Goal: Task Accomplishment & Management: Use online tool/utility

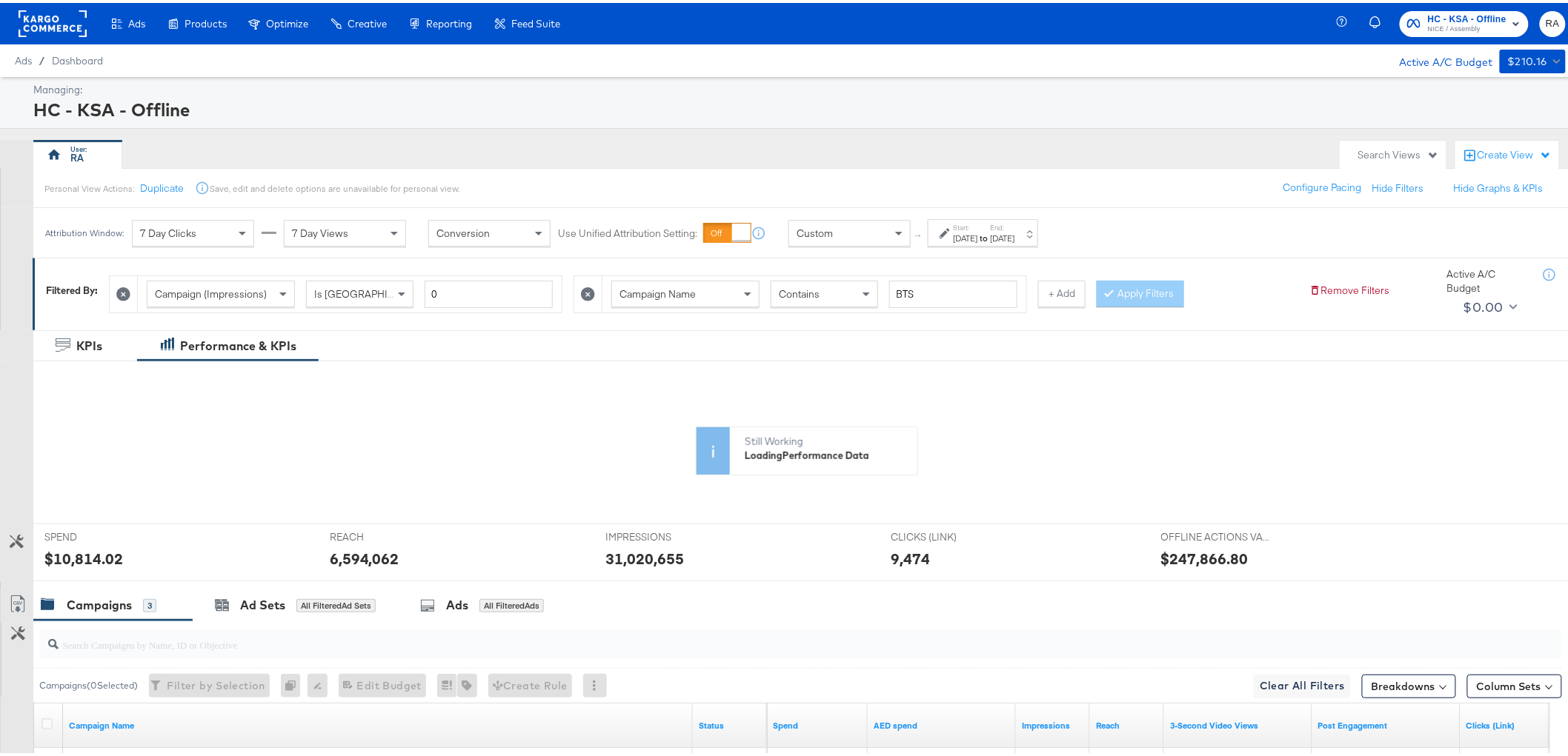
click at [990, 230] on strong "to" at bounding box center [984, 235] width 13 height 11
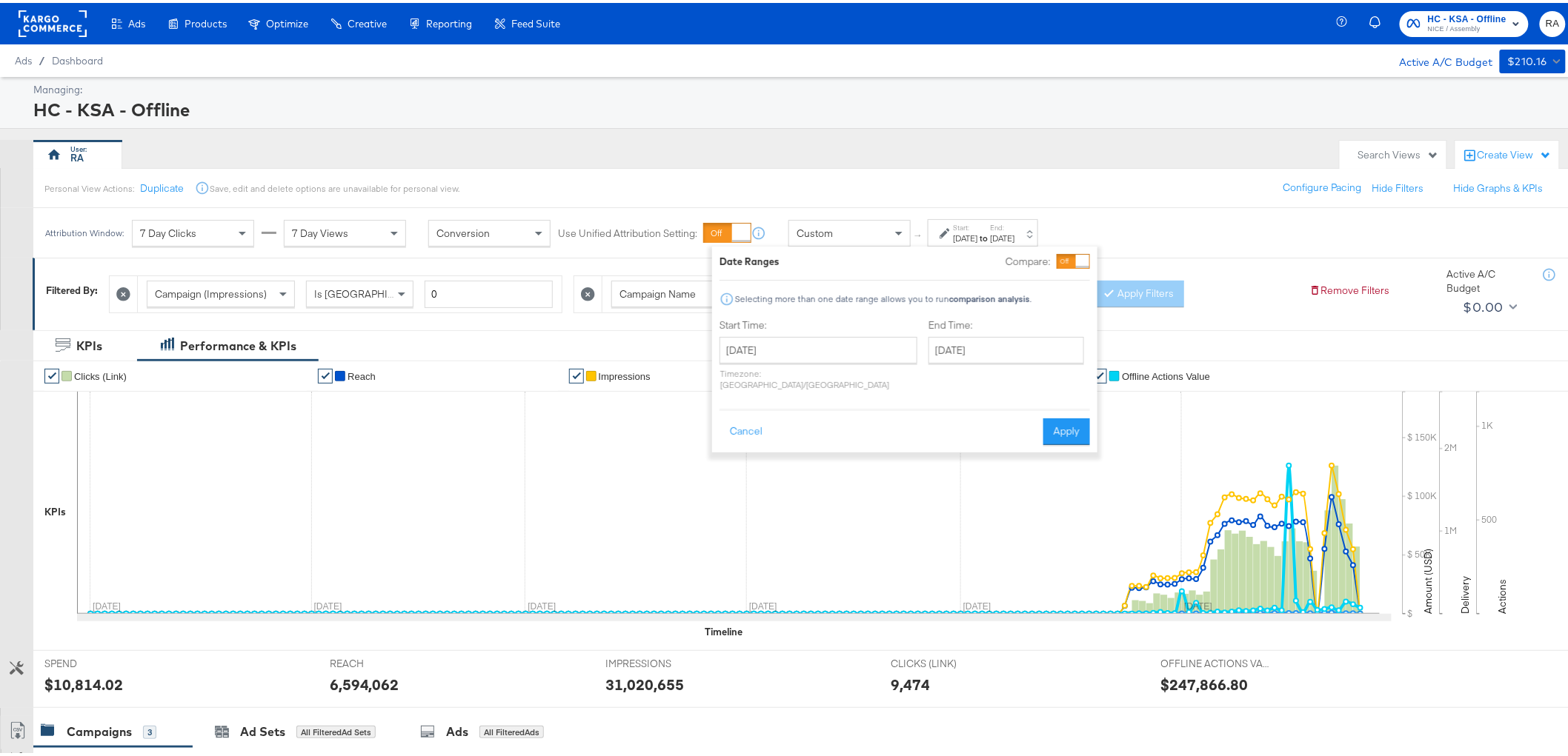
click at [1045, 250] on div "Date Ranges Compare: Selecting more than one date range allows you to run compa…" at bounding box center [904, 346] width 385 height 206
drag, startPoint x: 1011, startPoint y: 337, endPoint x: 1011, endPoint y: 346, distance: 9.0
click at [1011, 338] on input "[DATE]" at bounding box center [1006, 347] width 155 height 27
click at [1086, 381] on span "›" at bounding box center [1097, 378] width 23 height 22
click at [983, 420] on td "2" at bounding box center [996, 421] width 25 height 21
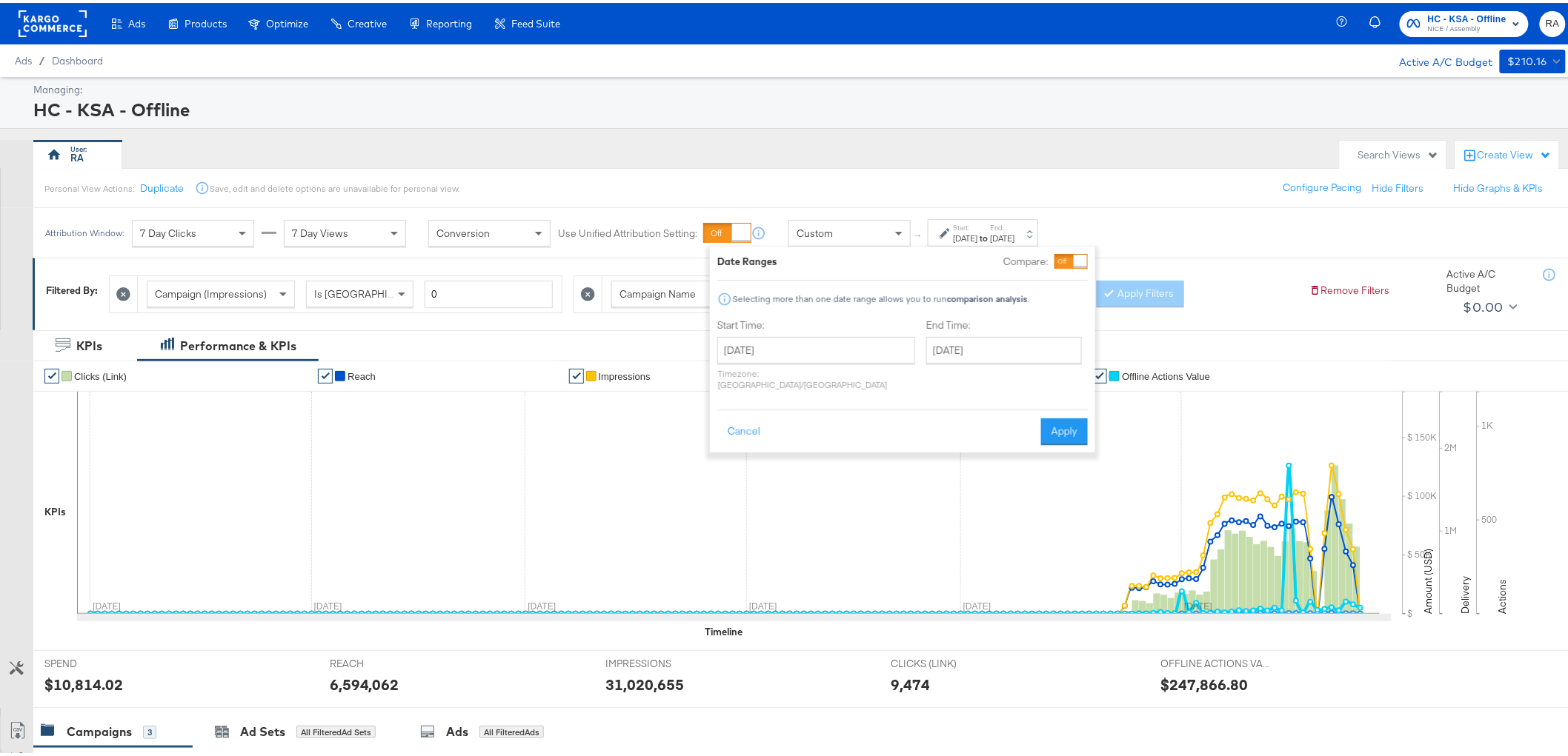
type input "[DATE]"
click at [1054, 420] on button "Apply" at bounding box center [1064, 428] width 46 height 27
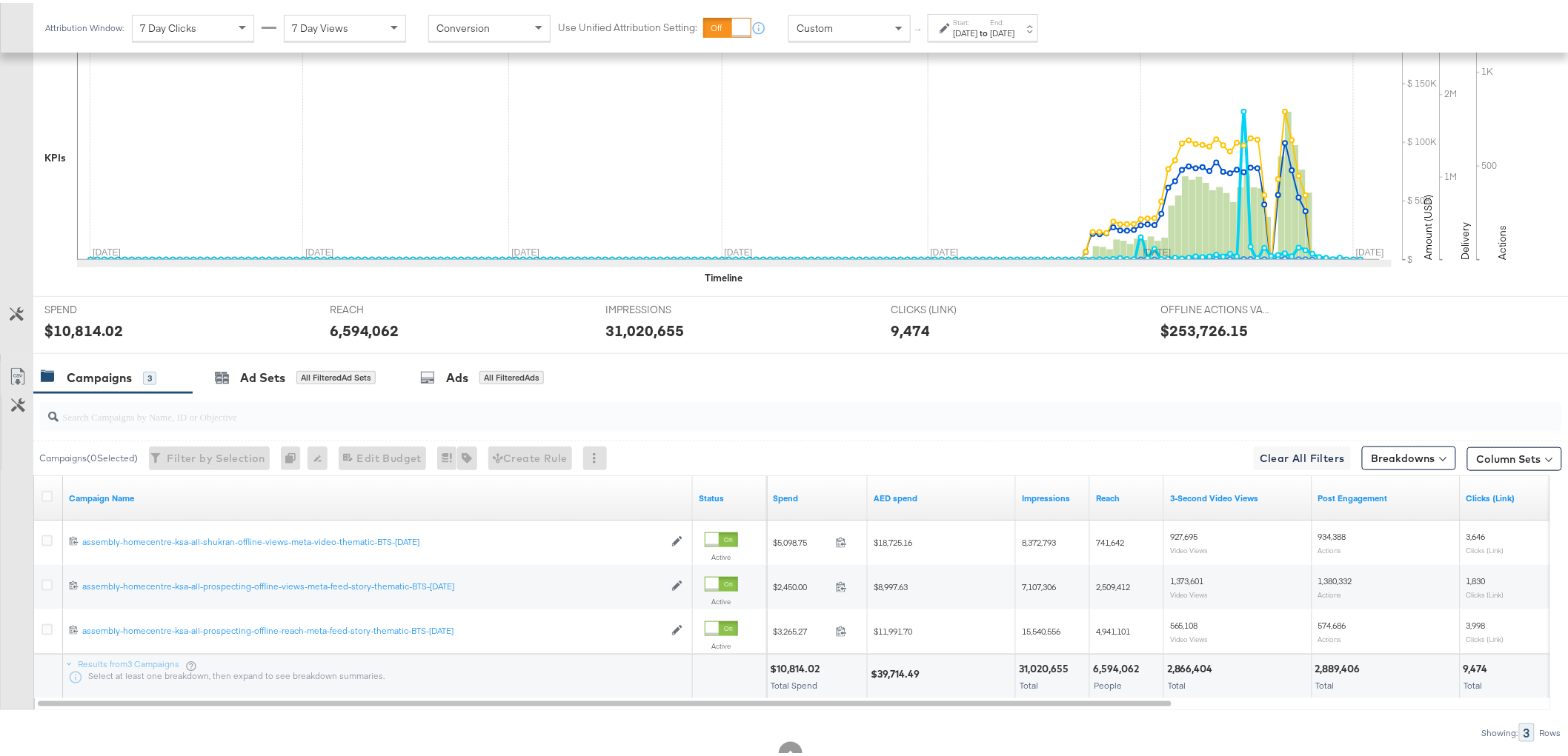
scroll to position [359, 0]
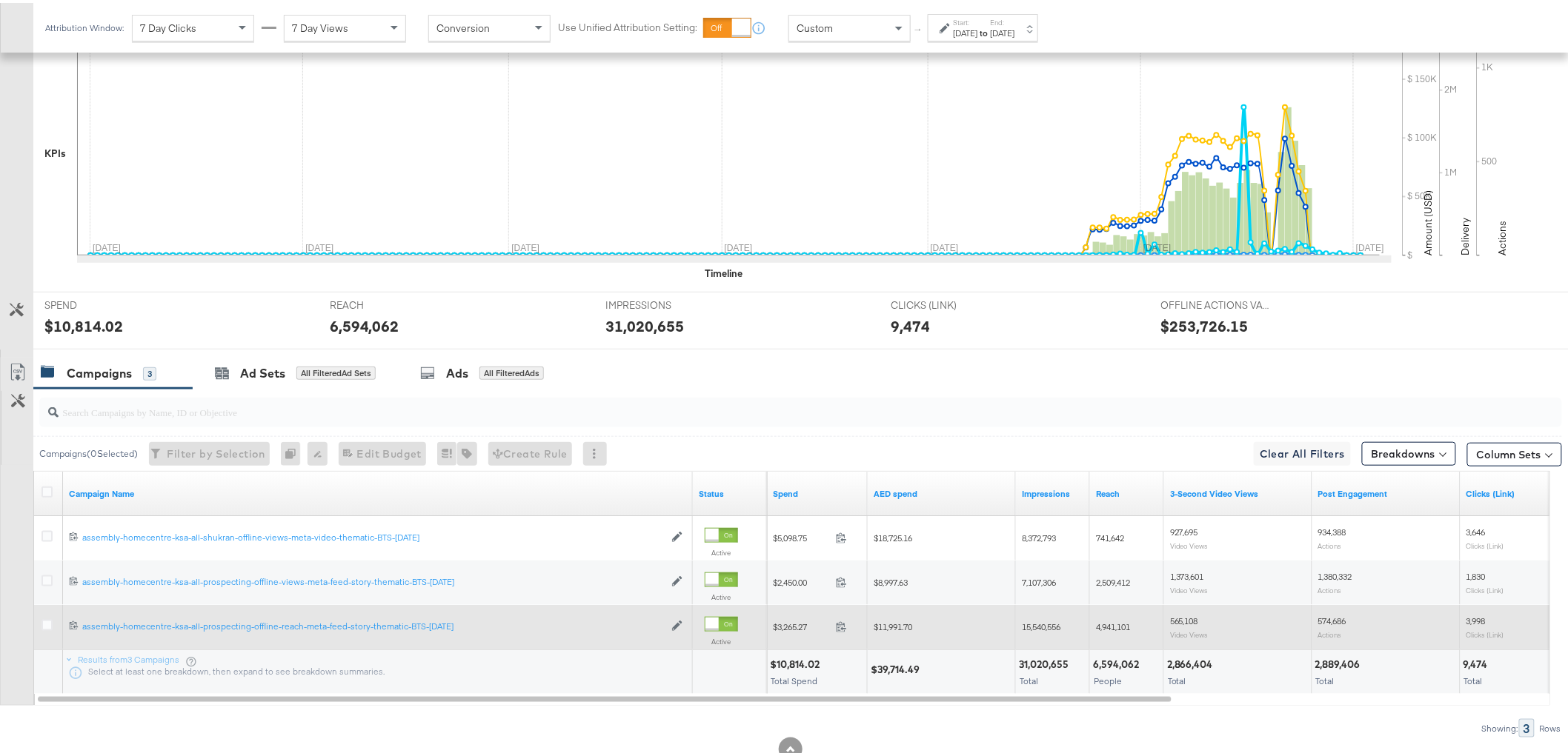
click at [908, 627] on span "$11,991.70" at bounding box center [892, 624] width 38 height 11
copy span "11,991.70"
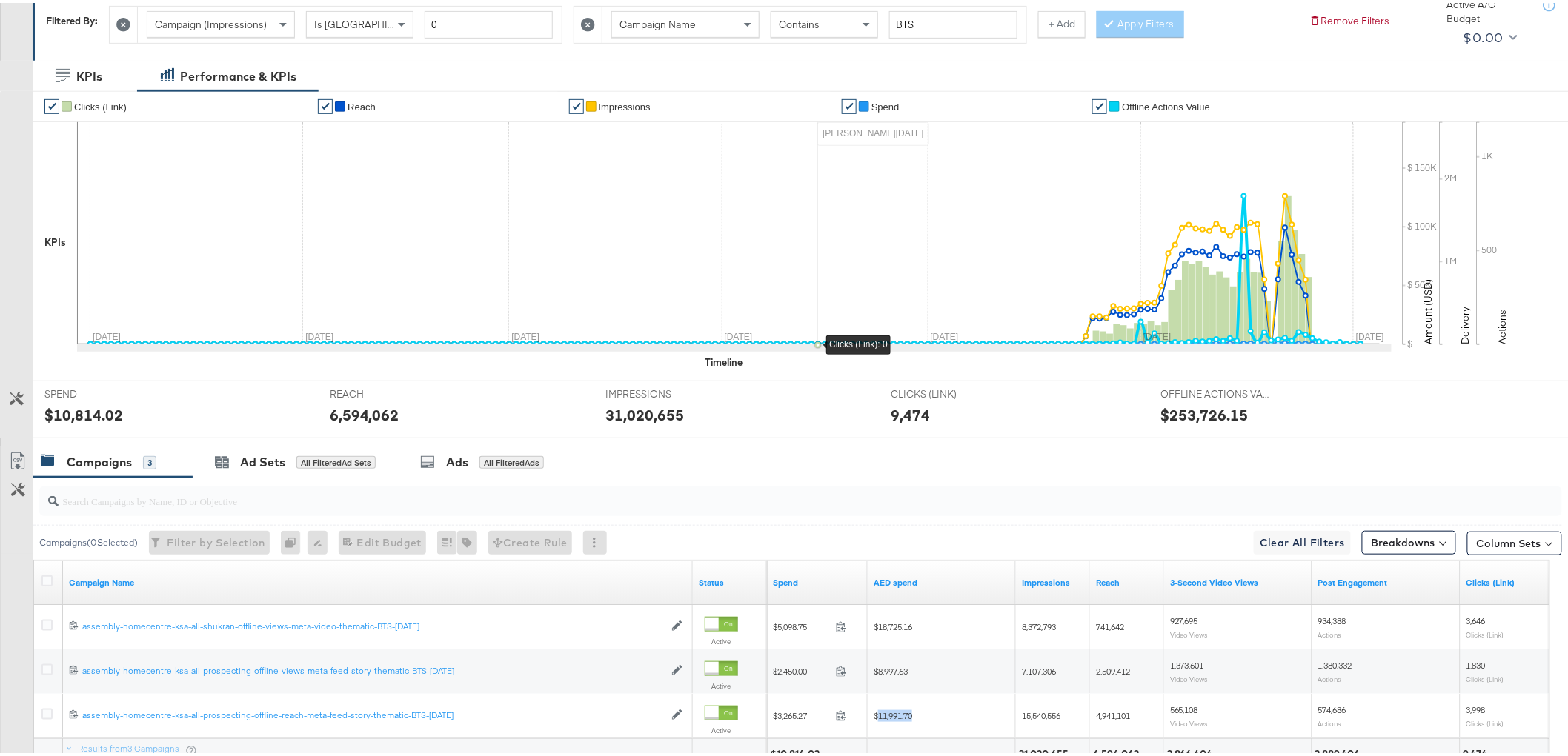
scroll to position [112, 0]
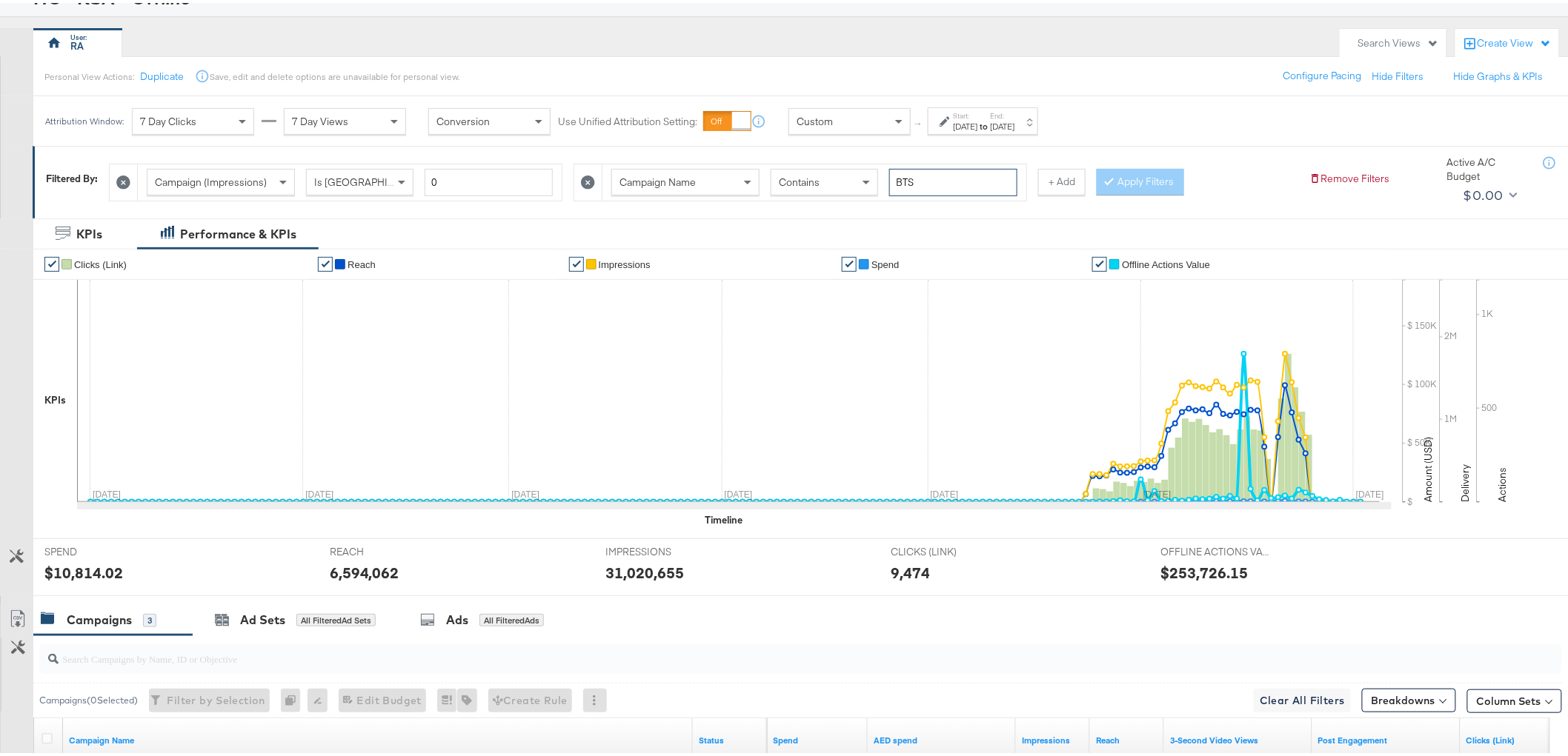
click at [928, 176] on input "BTS" at bounding box center [954, 179] width 129 height 28
type input "afford"
drag, startPoint x: 1149, startPoint y: 186, endPoint x: 1060, endPoint y: 223, distance: 96.4
click at [1149, 185] on button "Apply Filters" at bounding box center [1140, 179] width 88 height 27
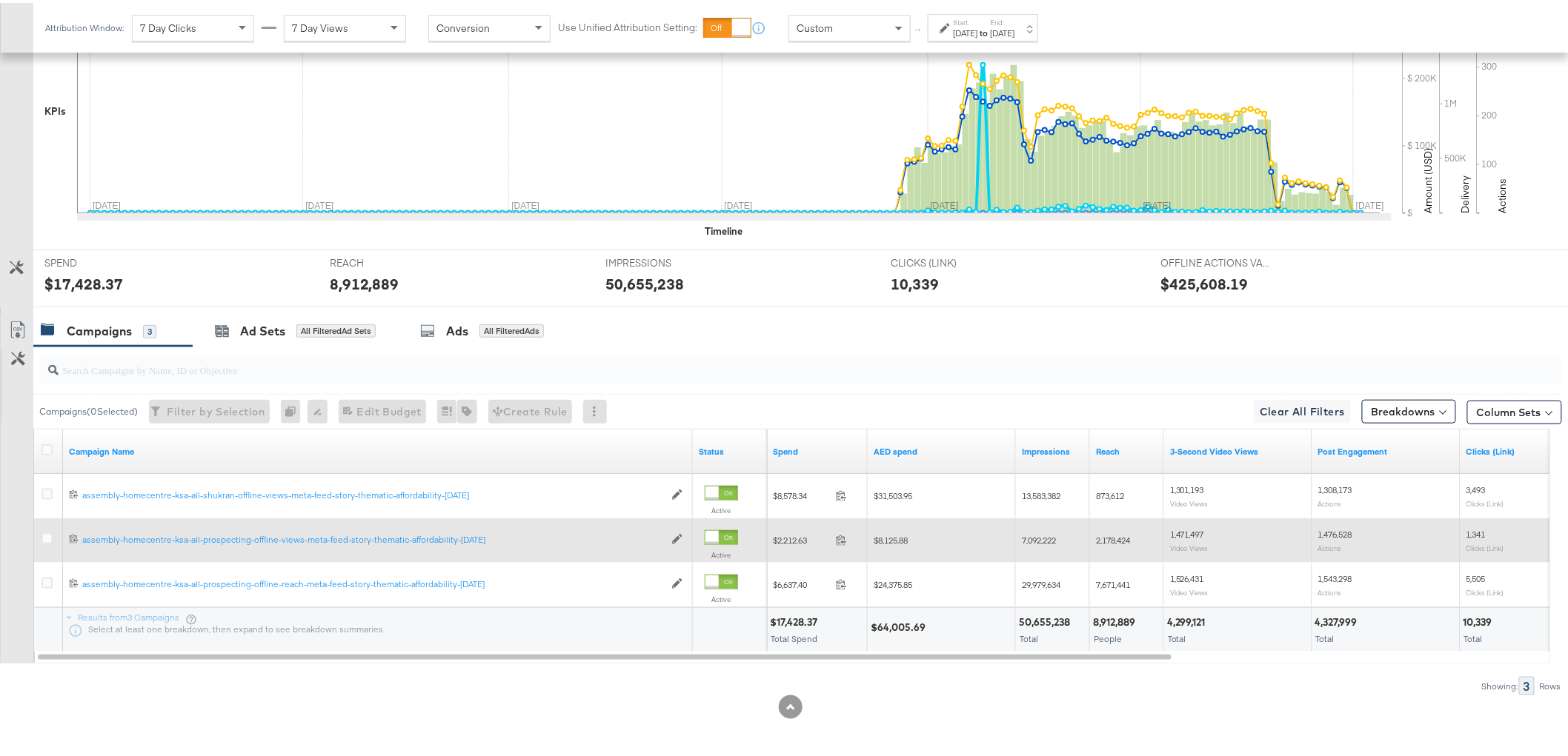
scroll to position [403, 0]
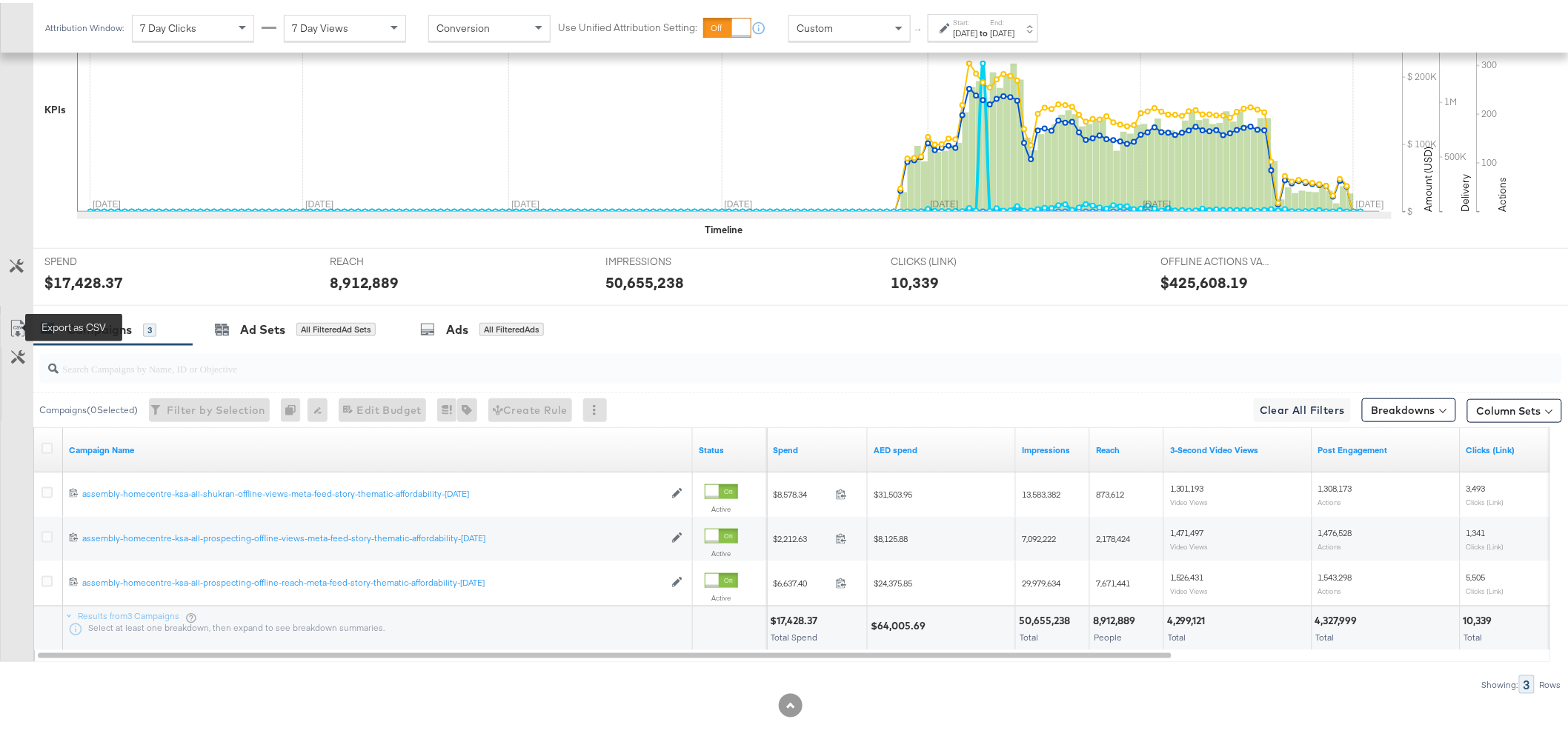
click at [21, 321] on icon at bounding box center [18, 326] width 18 height 18
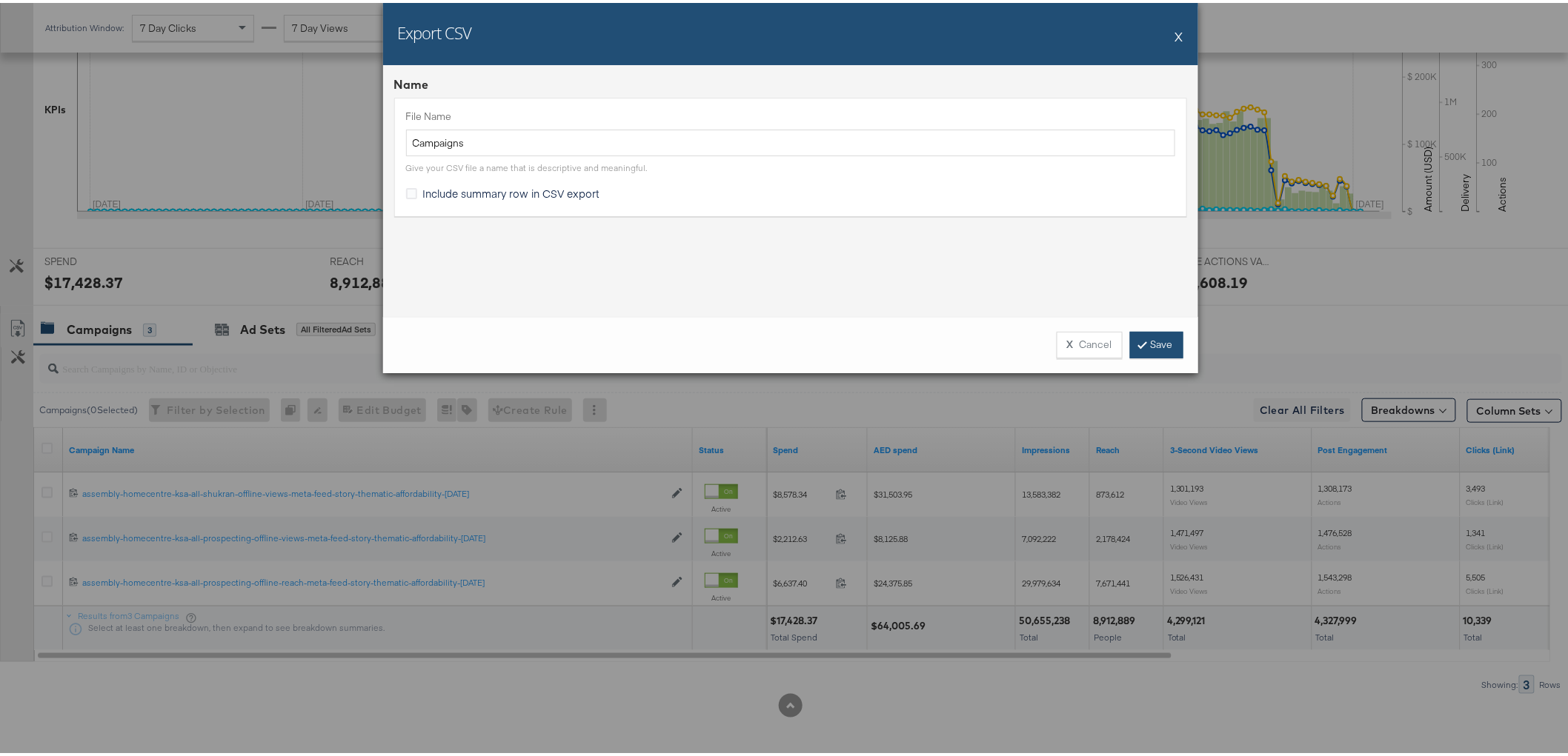
click at [1151, 344] on link "Save" at bounding box center [1156, 342] width 54 height 27
